Goal: Transaction & Acquisition: Purchase product/service

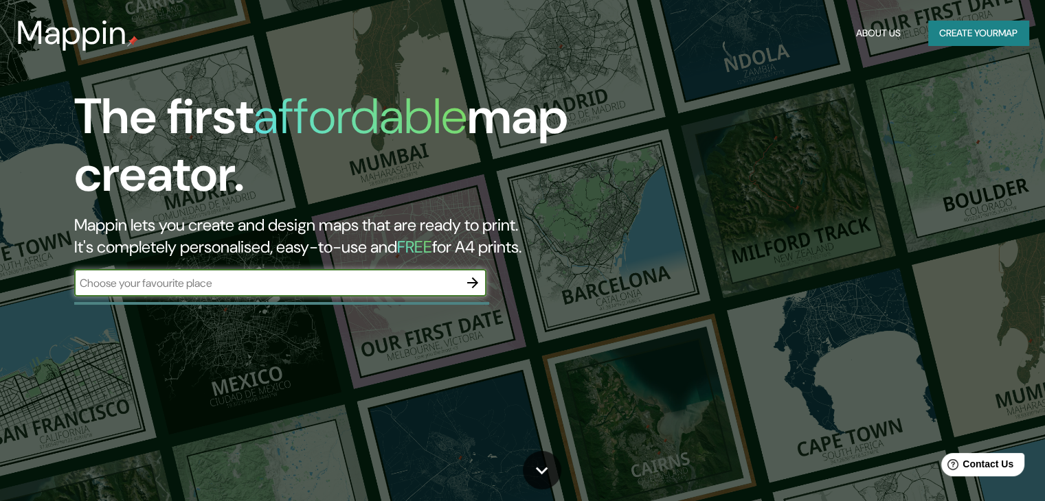
click at [481, 284] on icon "button" at bounding box center [472, 283] width 16 height 16
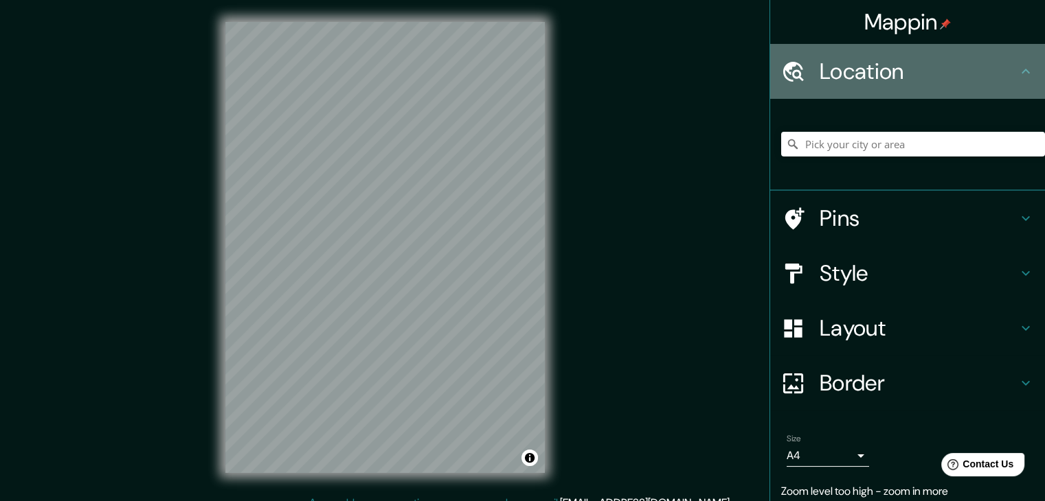
click at [896, 66] on h4 "Location" at bounding box center [919, 71] width 198 height 27
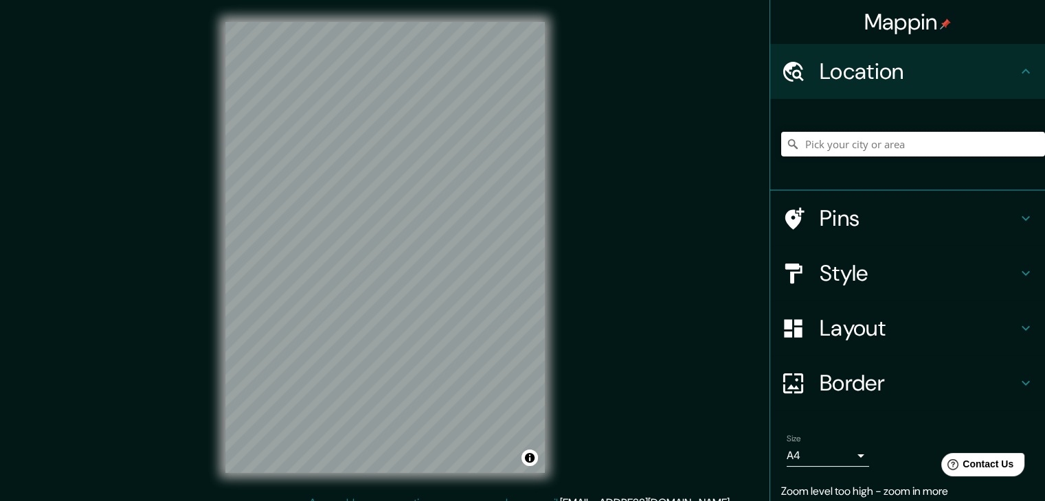
click at [905, 144] on input "Pick your city or area" at bounding box center [913, 144] width 264 height 25
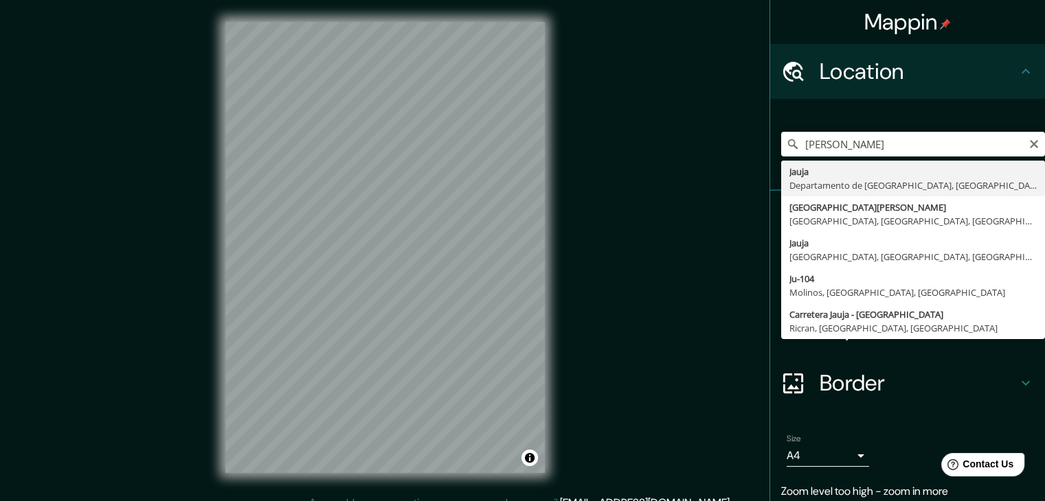
type input "Jauja, Departamento de Junín, Perú"
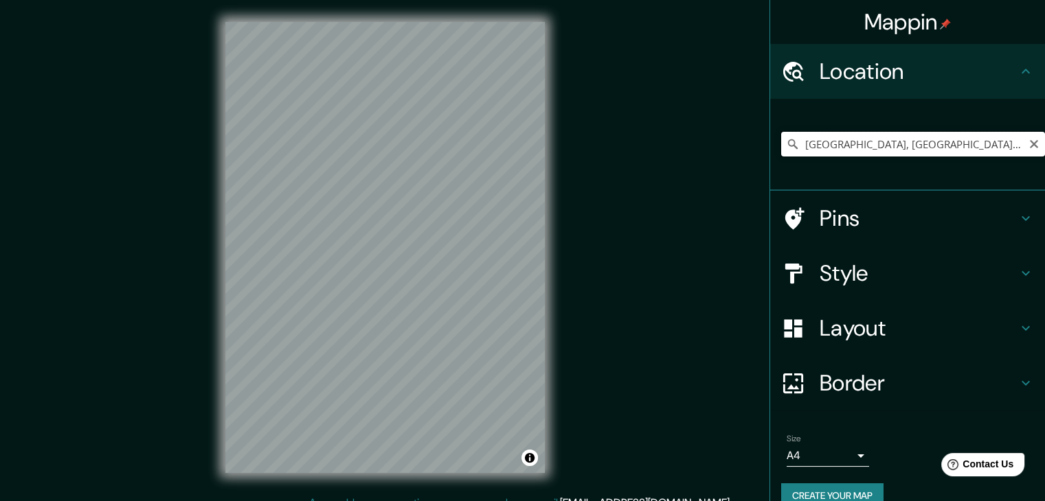
click at [975, 150] on input "[GEOGRAPHIC_DATA], [GEOGRAPHIC_DATA], [GEOGRAPHIC_DATA]" at bounding box center [913, 144] width 264 height 25
click at [1030, 146] on icon "Clear" at bounding box center [1034, 144] width 8 height 8
type input "[GEOGRAPHIC_DATA], [GEOGRAPHIC_DATA], [GEOGRAPHIC_DATA]"
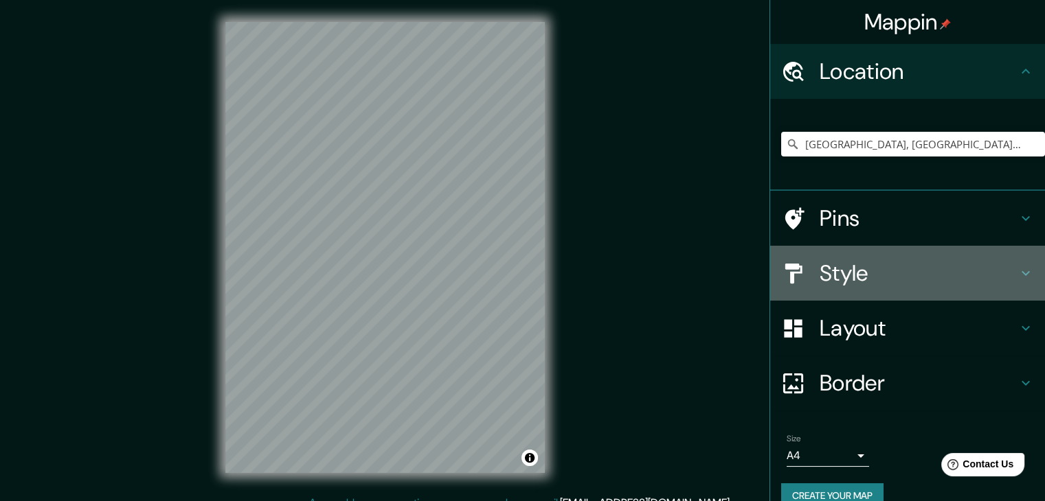
click at [872, 274] on h4 "Style" at bounding box center [919, 273] width 198 height 27
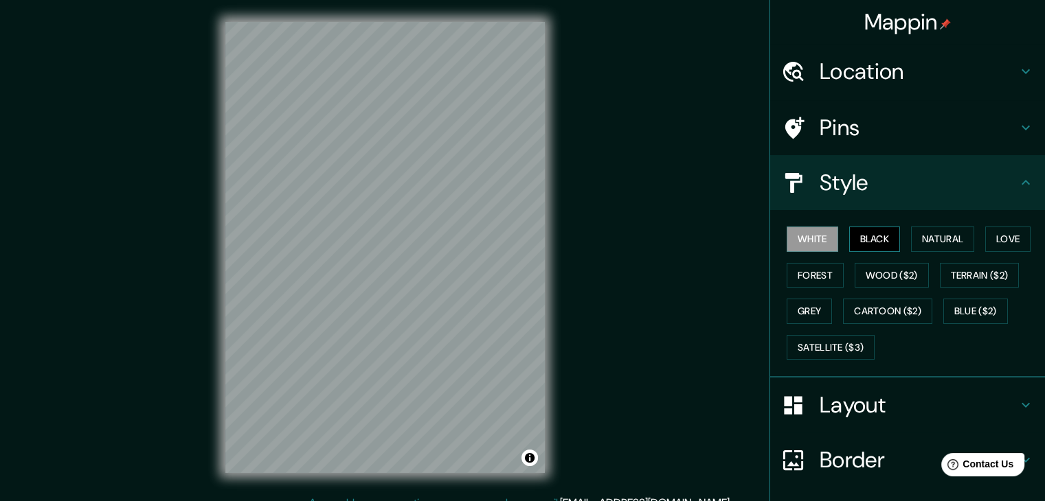
click at [886, 232] on button "Black" at bounding box center [875, 239] width 52 height 25
click at [819, 240] on button "White" at bounding box center [813, 239] width 52 height 25
click at [868, 243] on button "Black" at bounding box center [875, 239] width 52 height 25
click at [849, 237] on button "Black" at bounding box center [875, 239] width 52 height 25
click at [812, 239] on button "White" at bounding box center [813, 239] width 52 height 25
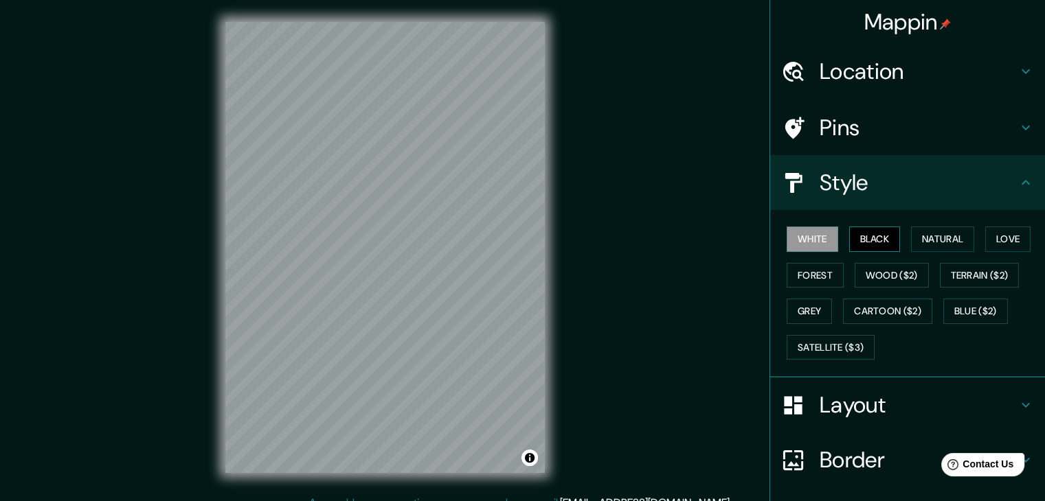
click at [866, 240] on button "Black" at bounding box center [875, 239] width 52 height 25
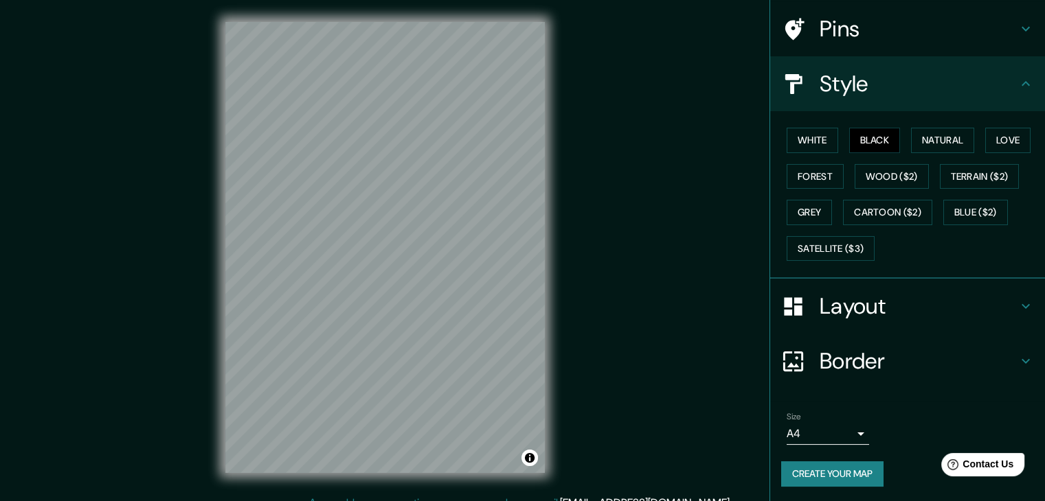
click at [848, 429] on body "Mappin Location Jauja, Departamento de Junín, Perú Jauja Departamento de Junín,…" at bounding box center [522, 250] width 1045 height 501
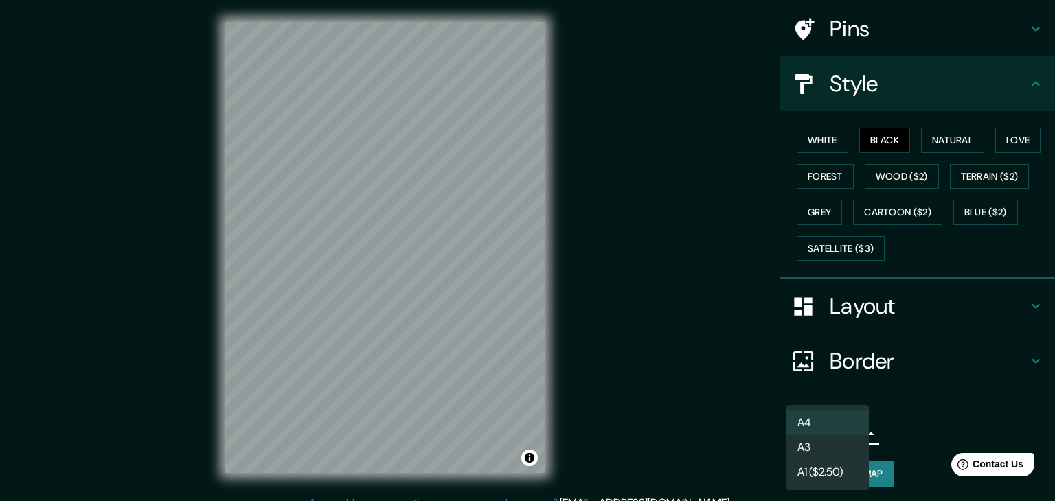
click at [834, 447] on li "A3" at bounding box center [828, 448] width 82 height 25
type input "a4"
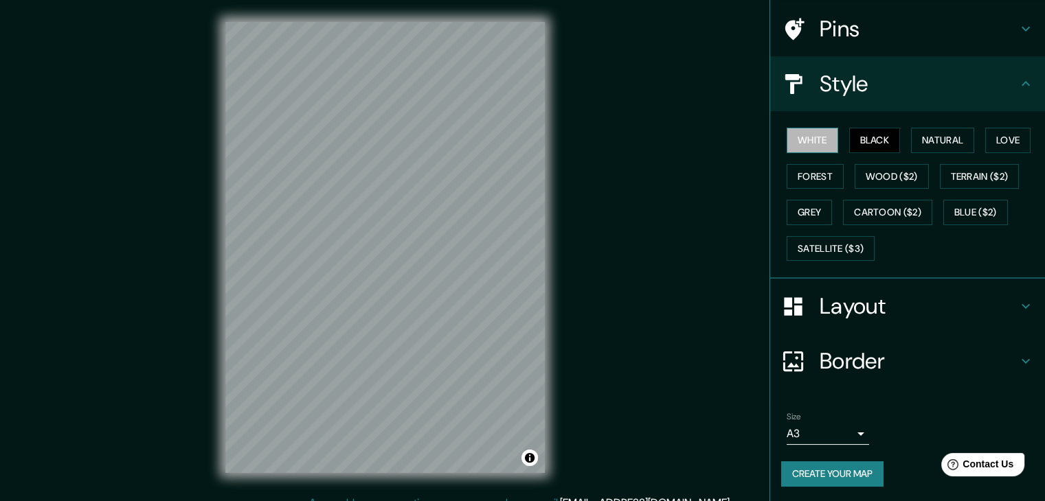
click at [813, 148] on button "White" at bounding box center [813, 140] width 52 height 25
click at [848, 474] on button "Create your map" at bounding box center [832, 474] width 102 height 25
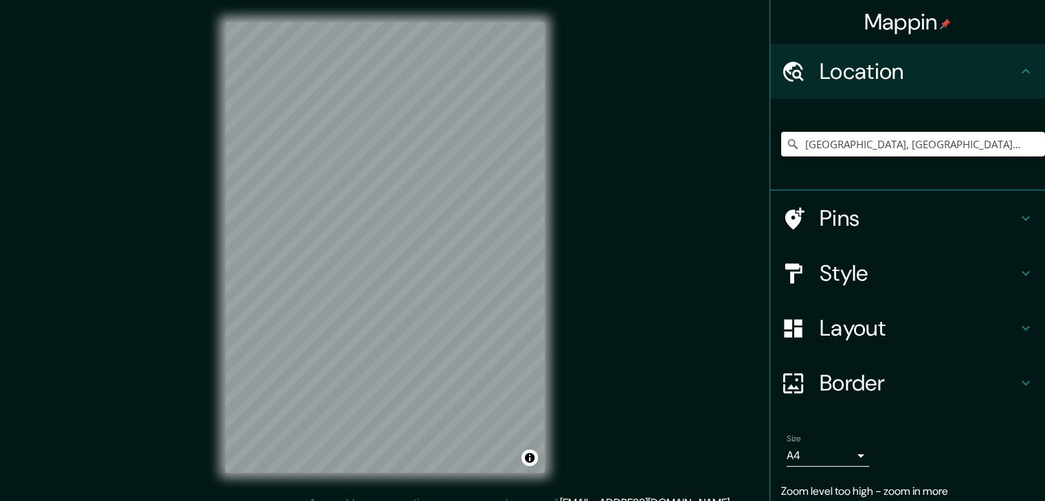
click at [965, 144] on input "[GEOGRAPHIC_DATA], [GEOGRAPHIC_DATA], [GEOGRAPHIC_DATA]" at bounding box center [913, 144] width 264 height 25
click at [981, 146] on input "[GEOGRAPHIC_DATA], [GEOGRAPHIC_DATA], [GEOGRAPHIC_DATA]" at bounding box center [913, 144] width 264 height 25
click at [979, 146] on input "[GEOGRAPHIC_DATA], [GEOGRAPHIC_DATA], [GEOGRAPHIC_DATA]" at bounding box center [913, 144] width 264 height 25
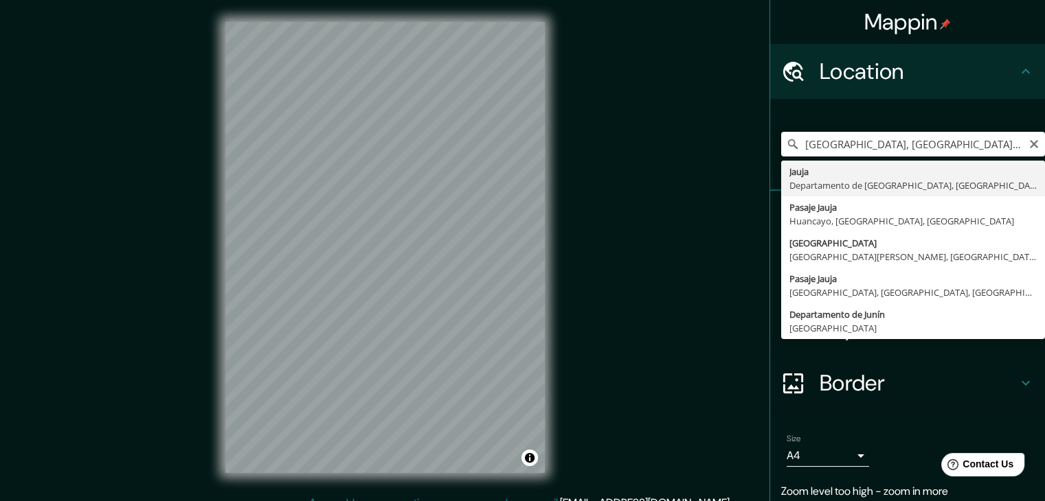
type input "[GEOGRAPHIC_DATA], [GEOGRAPHIC_DATA], [GEOGRAPHIC_DATA]"
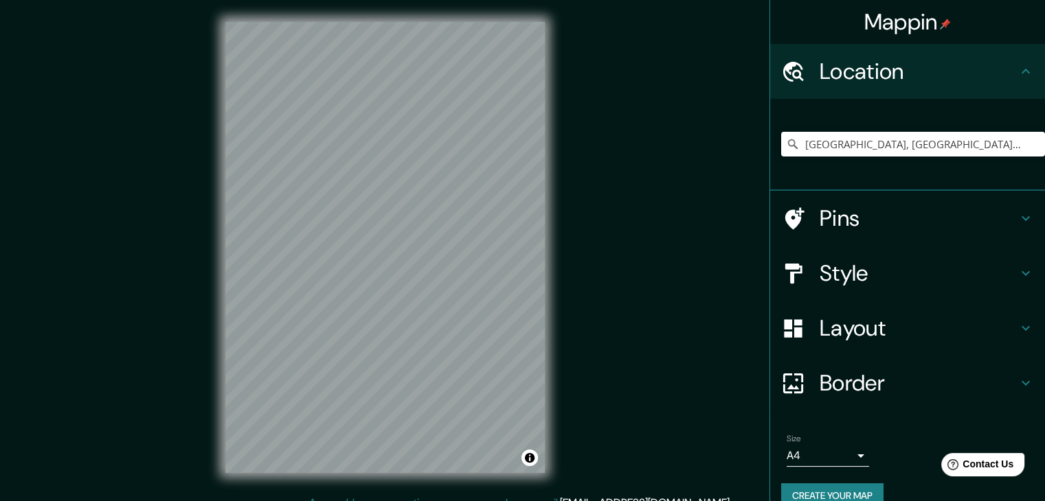
click at [880, 275] on h4 "Style" at bounding box center [919, 273] width 198 height 27
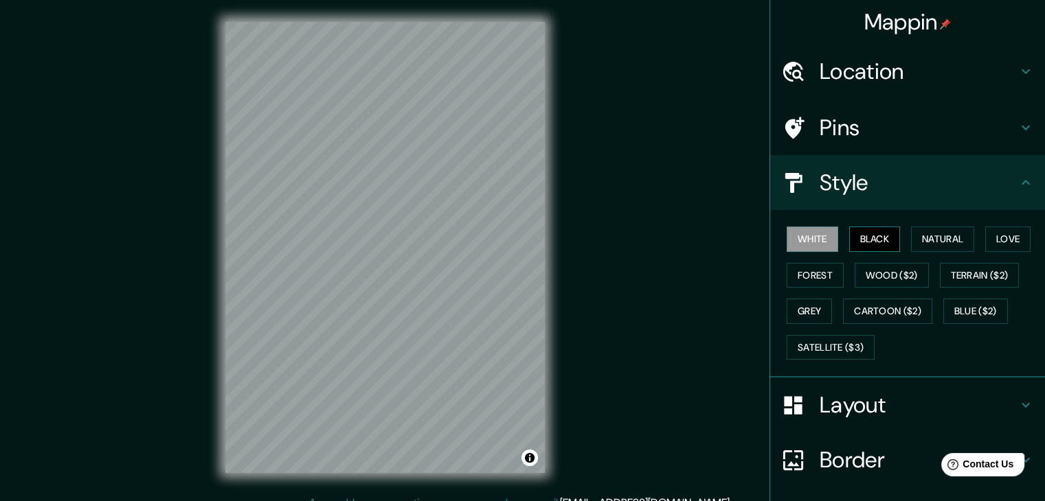
click at [879, 238] on button "Black" at bounding box center [875, 239] width 52 height 25
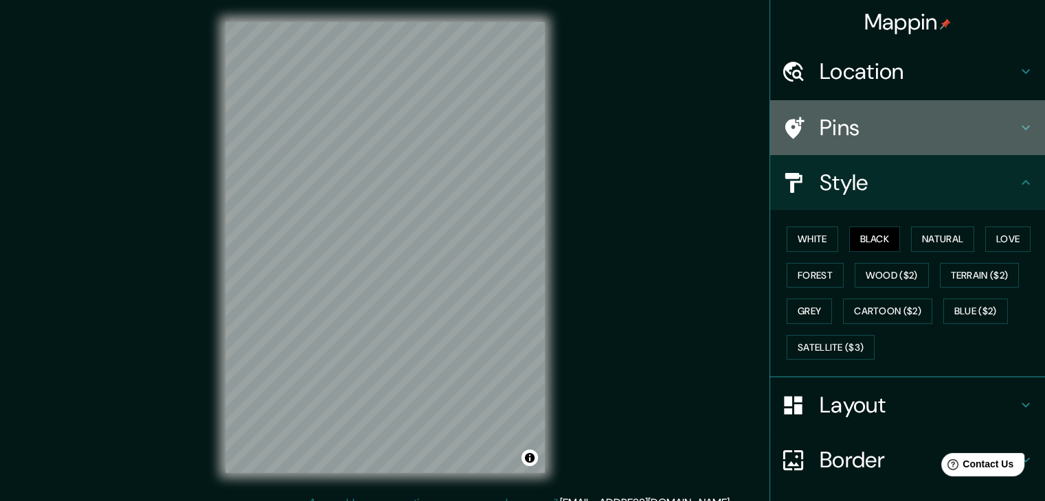
click at [920, 116] on h4 "Pins" at bounding box center [919, 127] width 198 height 27
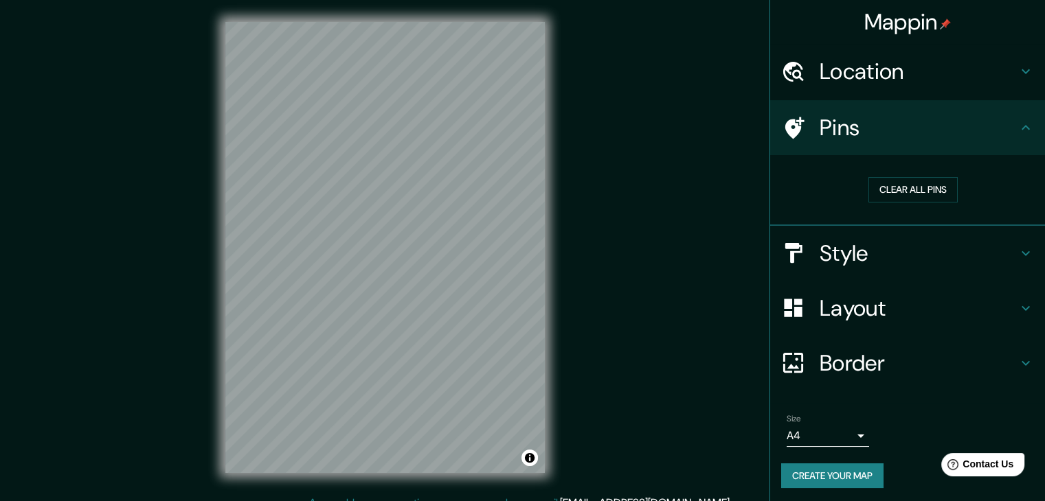
click at [892, 133] on h4 "Pins" at bounding box center [919, 127] width 198 height 27
click at [986, 130] on h4 "Pins" at bounding box center [919, 127] width 198 height 27
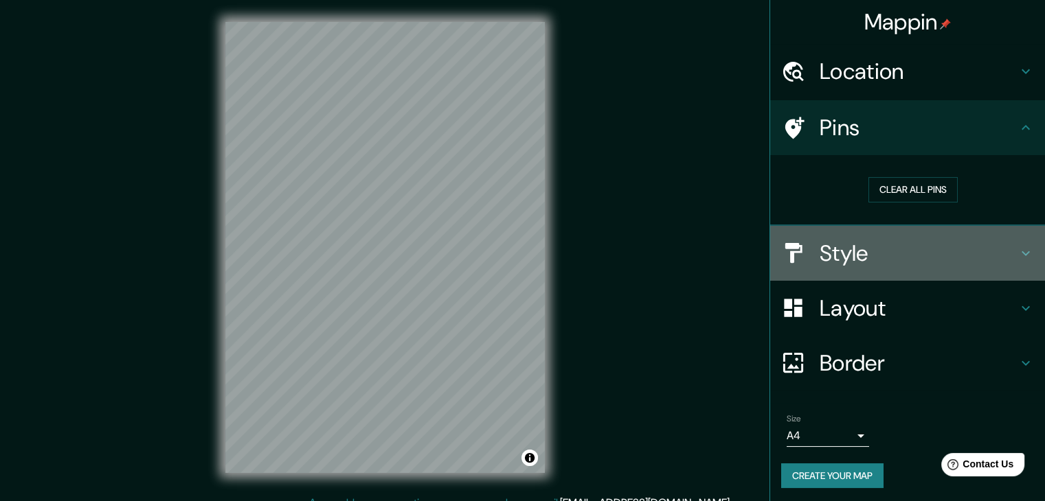
click at [1009, 238] on div "Style" at bounding box center [907, 253] width 275 height 55
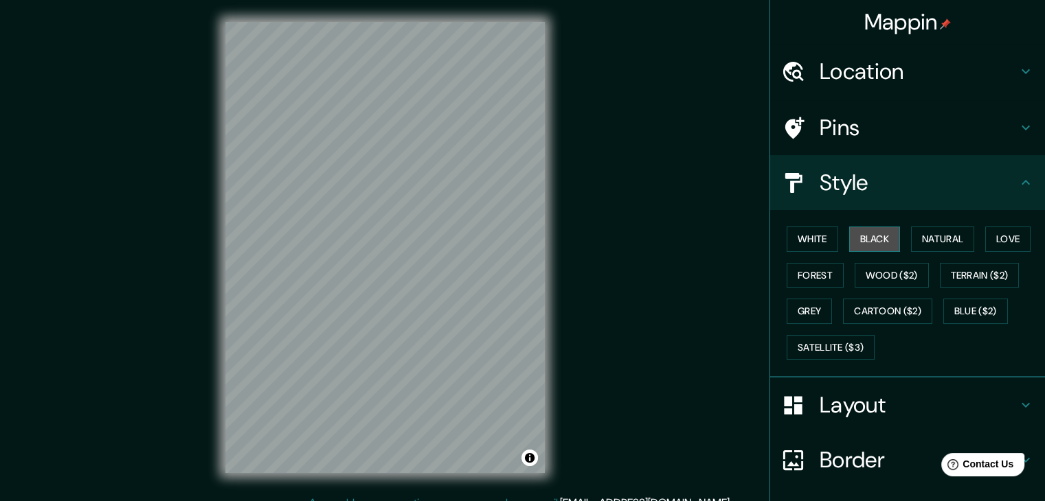
click at [877, 243] on button "Black" at bounding box center [875, 239] width 52 height 25
click at [877, 232] on button "Black" at bounding box center [875, 239] width 52 height 25
click at [830, 231] on div "White Black Natural Love Forest Wood ($2) Terrain ($2) Grey Cartoon ($2) Blue (…" at bounding box center [913, 293] width 264 height 144
click at [814, 242] on button "White" at bounding box center [813, 239] width 52 height 25
